Goal: Find specific page/section: Find specific page/section

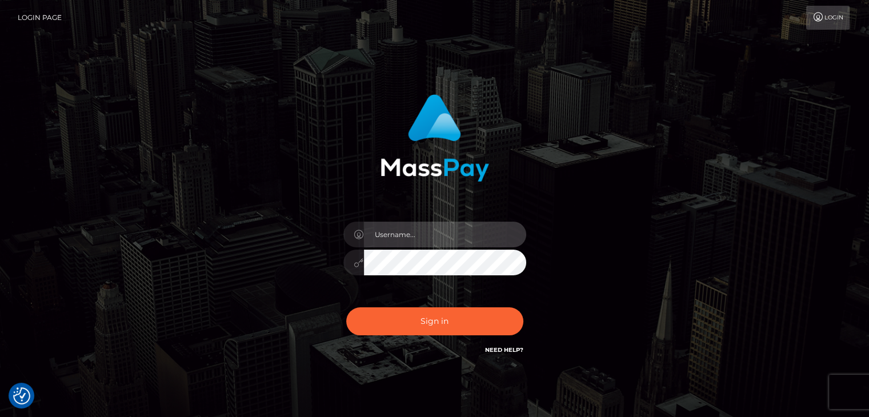
type input "Edward"
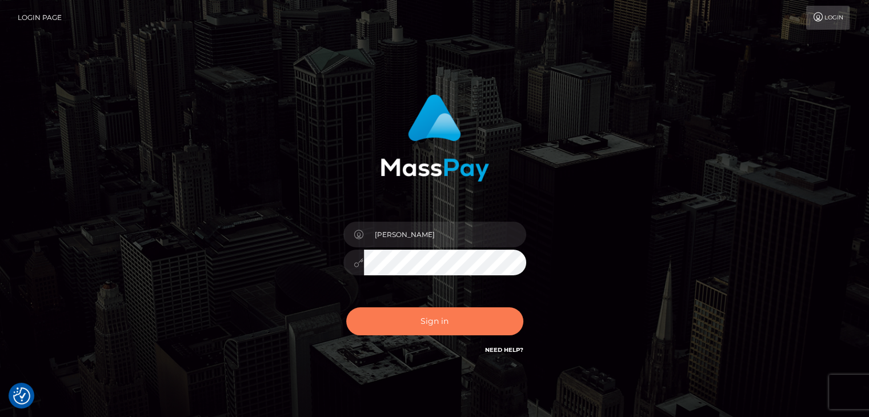
click at [446, 317] on button "Sign in" at bounding box center [434, 321] width 177 height 28
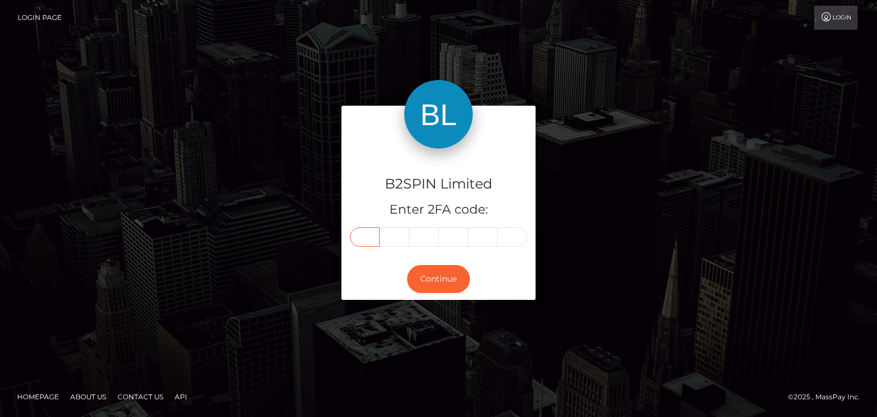
click at [367, 246] on div at bounding box center [438, 236] width 177 height 19
paste input "1"
type input "1"
type input "7"
type input "5"
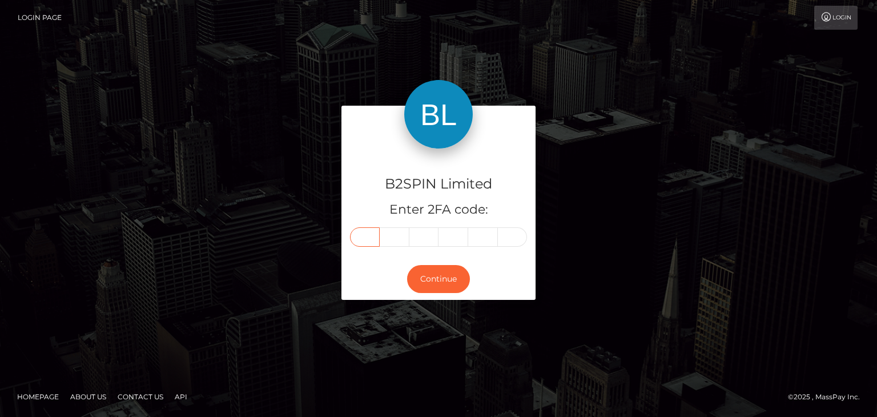
type input "6"
type input "2"
type input "8"
click at [439, 285] on button "Continue" at bounding box center [438, 279] width 63 height 28
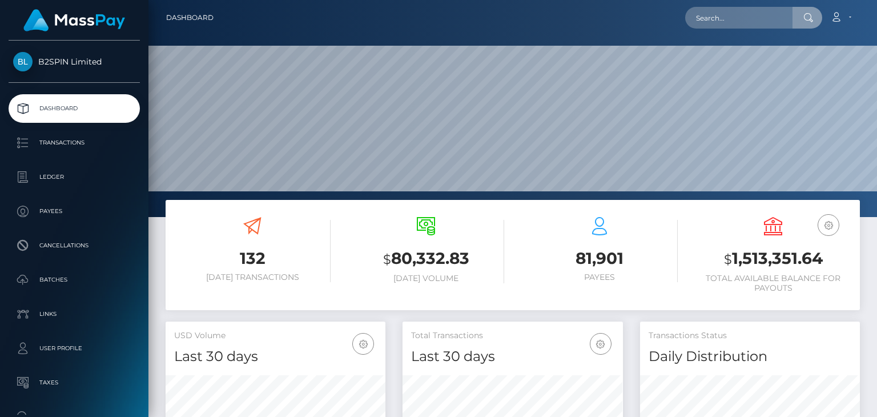
scroll to position [202, 219]
type input "175628"
click at [730, 21] on input "175628" at bounding box center [739, 18] width 107 height 22
click at [772, 10] on input "text" at bounding box center [739, 18] width 107 height 22
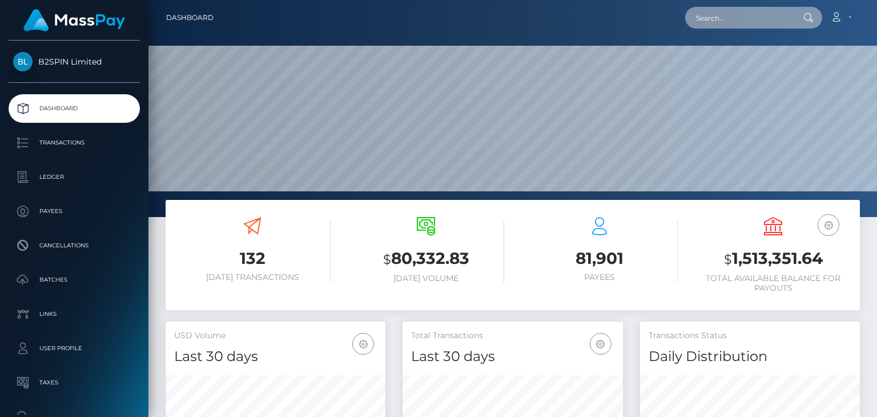
paste input "7da2382b-f9c3-4fb9-a57b-a19c338ddb9c"
click at [736, 12] on input "7da2382b-f9c3-4fb9-a57b-a19c338ddb9c" at bounding box center [739, 18] width 107 height 22
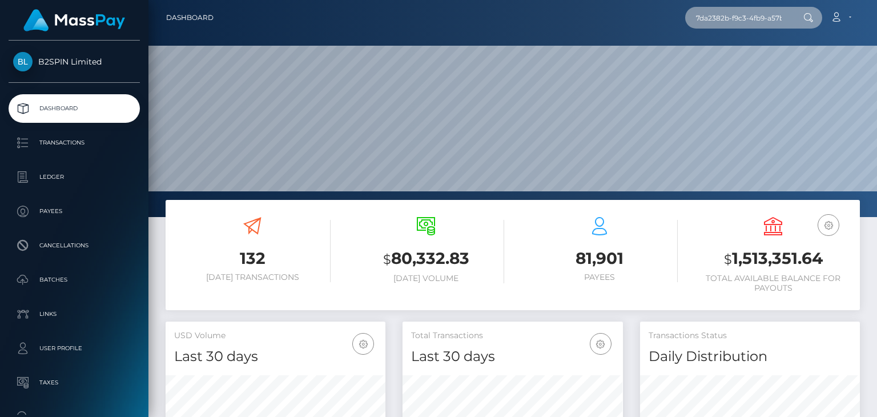
paste input "2104361178"
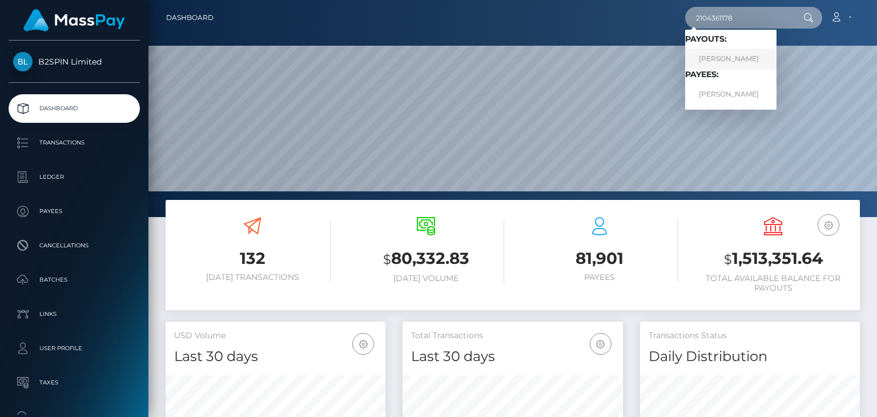
type input "2104361178"
click at [738, 56] on link "[PERSON_NAME]" at bounding box center [731, 59] width 91 height 21
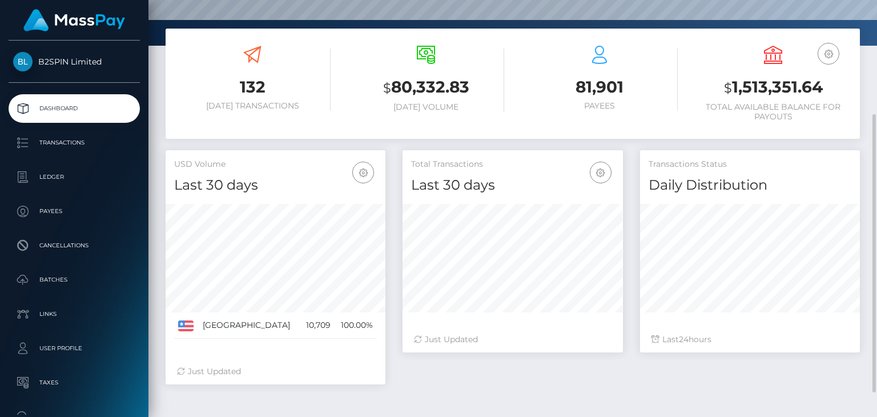
scroll to position [207, 0]
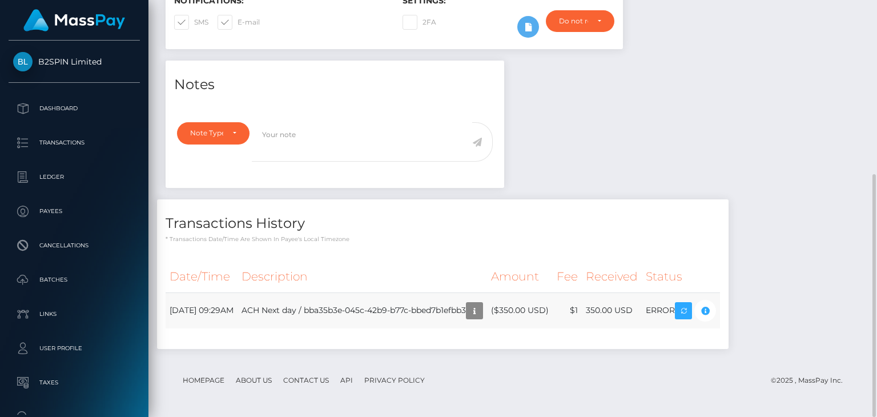
scroll to position [137, 219]
